Goal: Task Accomplishment & Management: Use online tool/utility

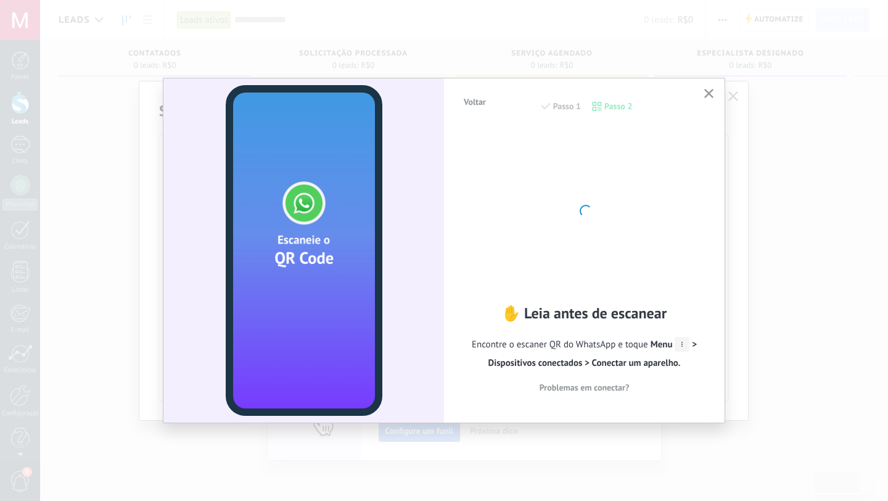
click at [790, 252] on div "Voltar Passo 1 Passo 2 ✋ Leia antes de escanear Encontre o escaner QR do WhatsA…" at bounding box center [444, 250] width 888 height 501
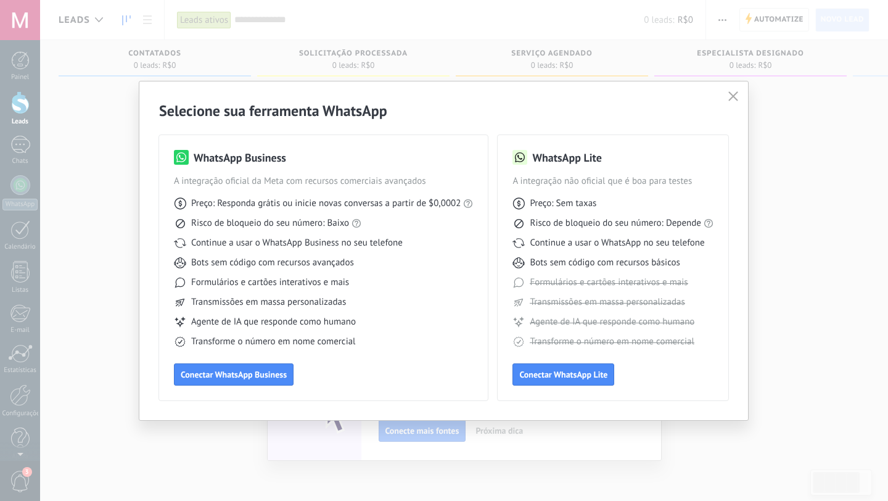
click at [817, 197] on div "Selecione sua ferramenta WhatsApp WhatsApp Business A integração oficial da Met…" at bounding box center [444, 250] width 888 height 501
click at [223, 378] on span "Conectar WhatsApp Business" at bounding box center [234, 374] width 106 height 9
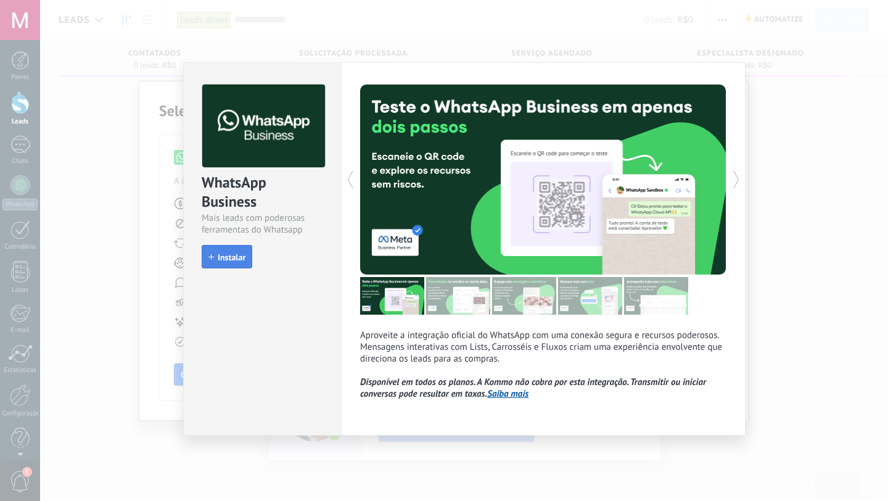
click at [229, 257] on span "Instalar" at bounding box center [232, 257] width 28 height 9
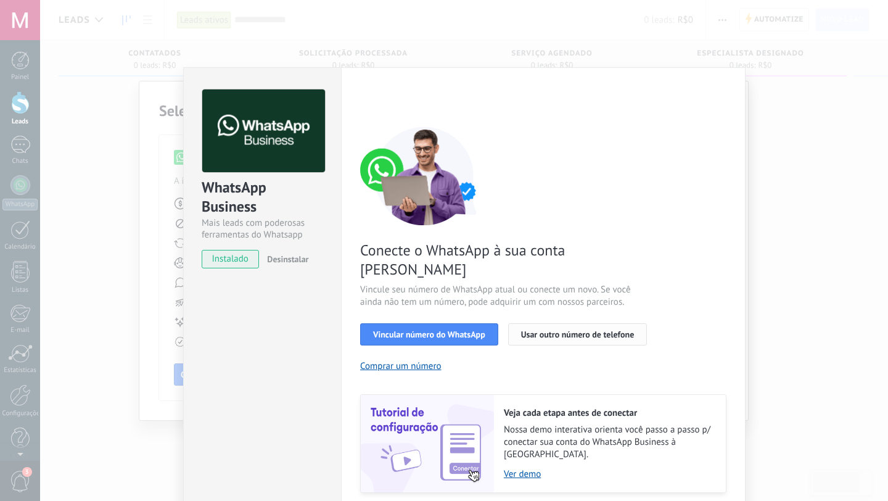
click at [543, 330] on span "Usar outro número de telefone" at bounding box center [578, 334] width 114 height 9
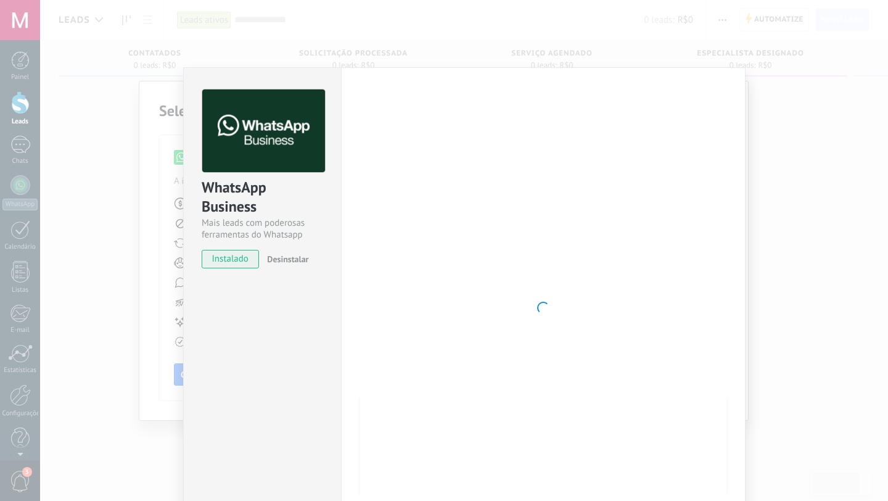
click at [713, 68] on div "Configurações Autorização This tab logs the users who have granted integration …" at bounding box center [543, 307] width 405 height 481
